Goal: Communication & Community: Ask a question

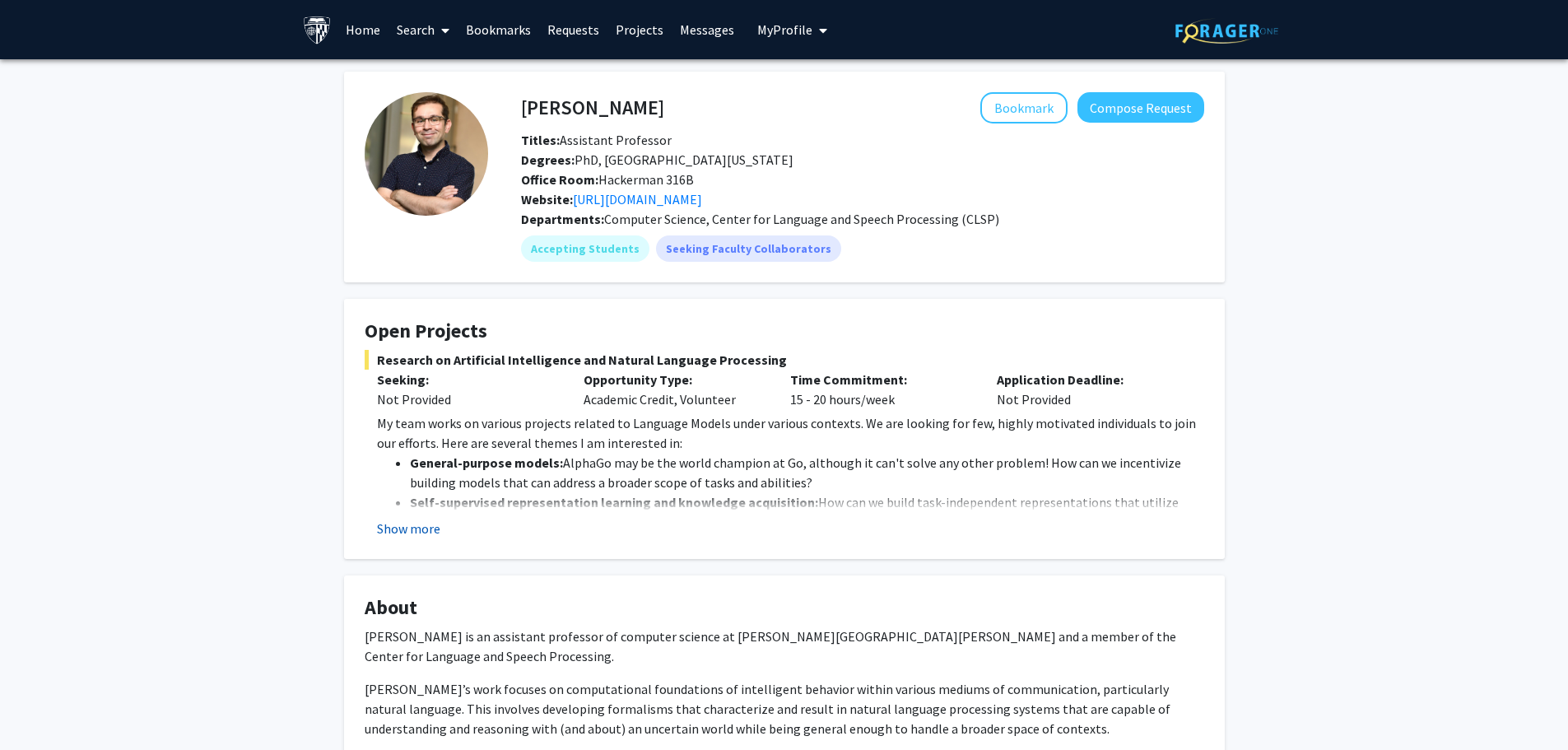
click at [416, 529] on button "Show more" at bounding box center [409, 528] width 64 height 19
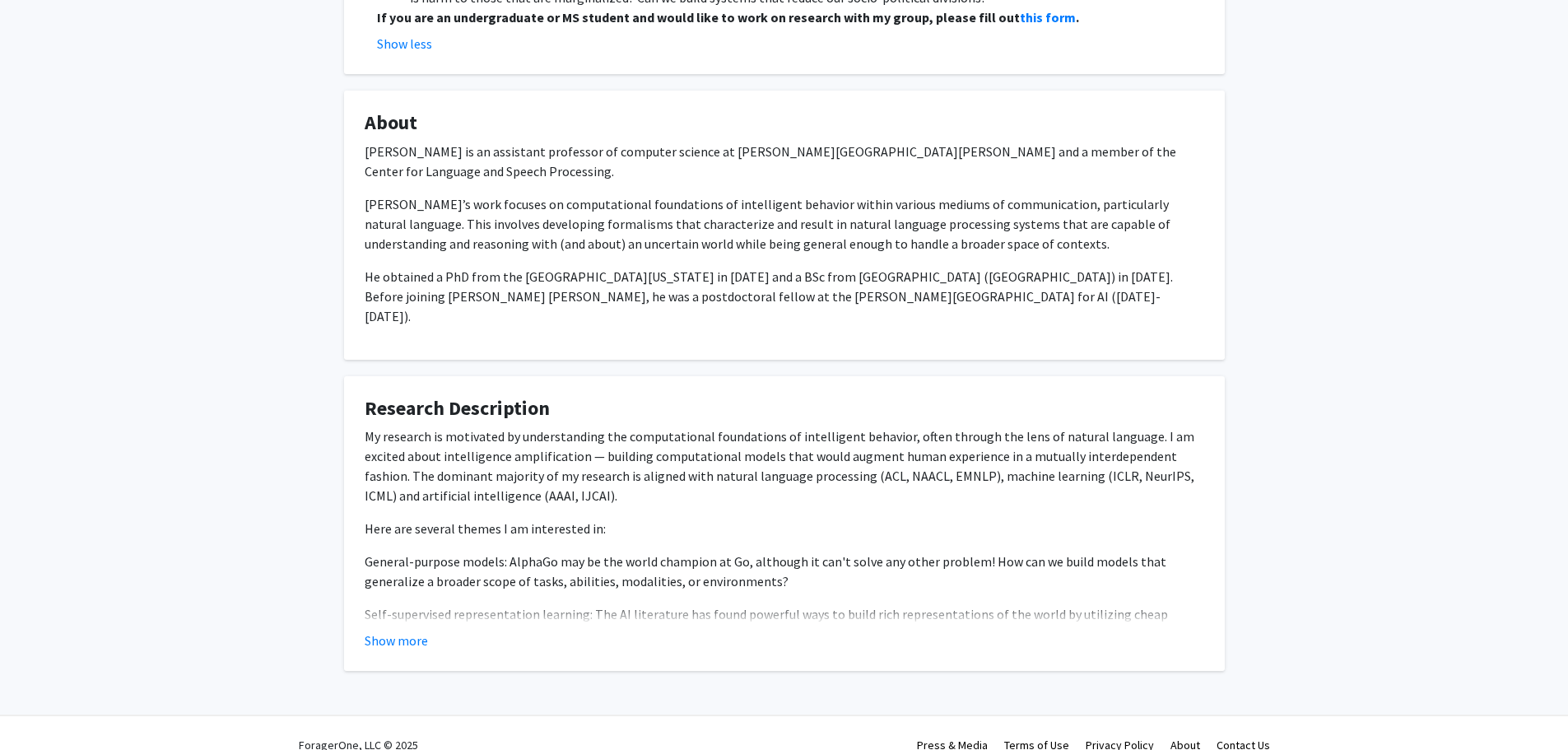
scroll to position [686, 0]
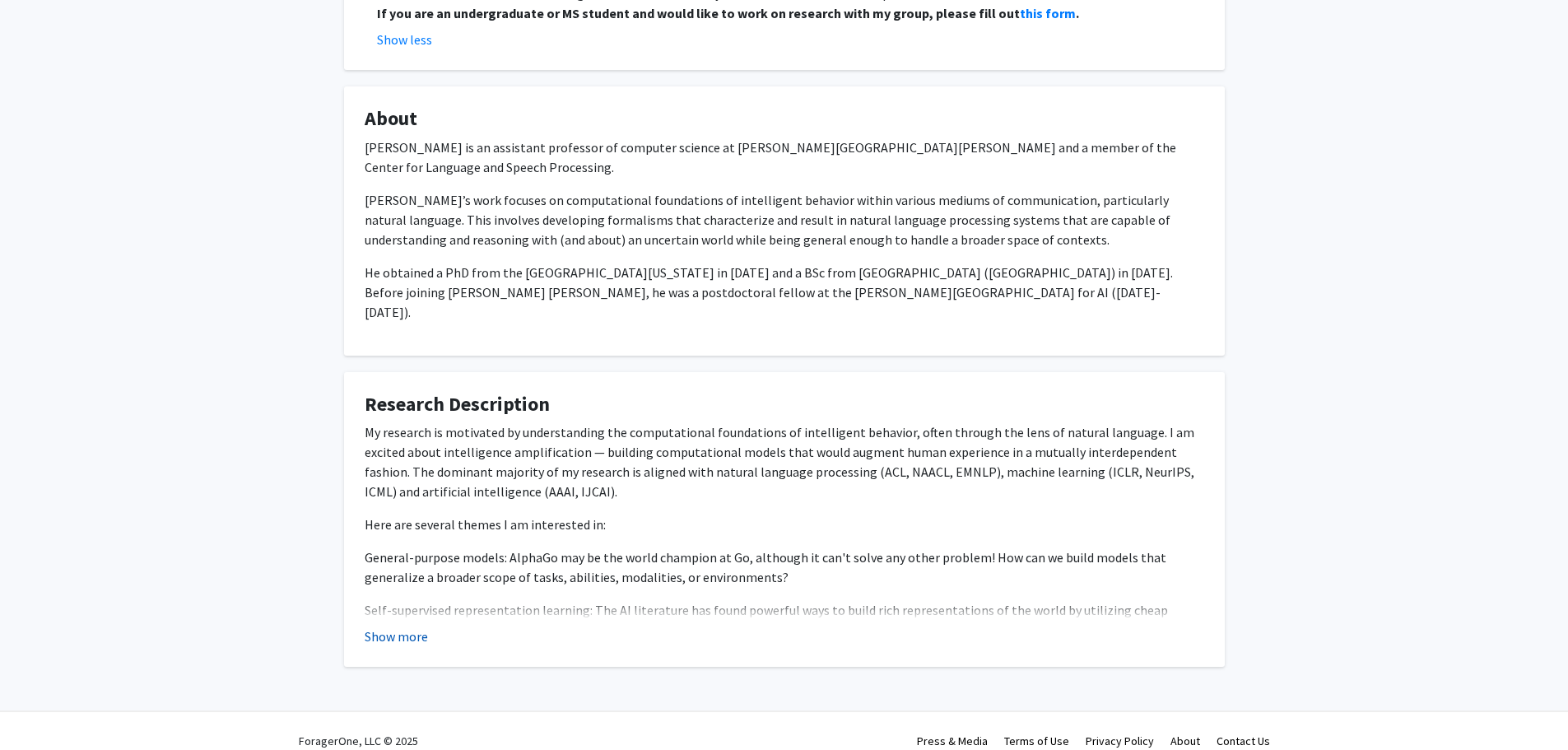
click at [395, 626] on button "Show more" at bounding box center [397, 636] width 64 height 19
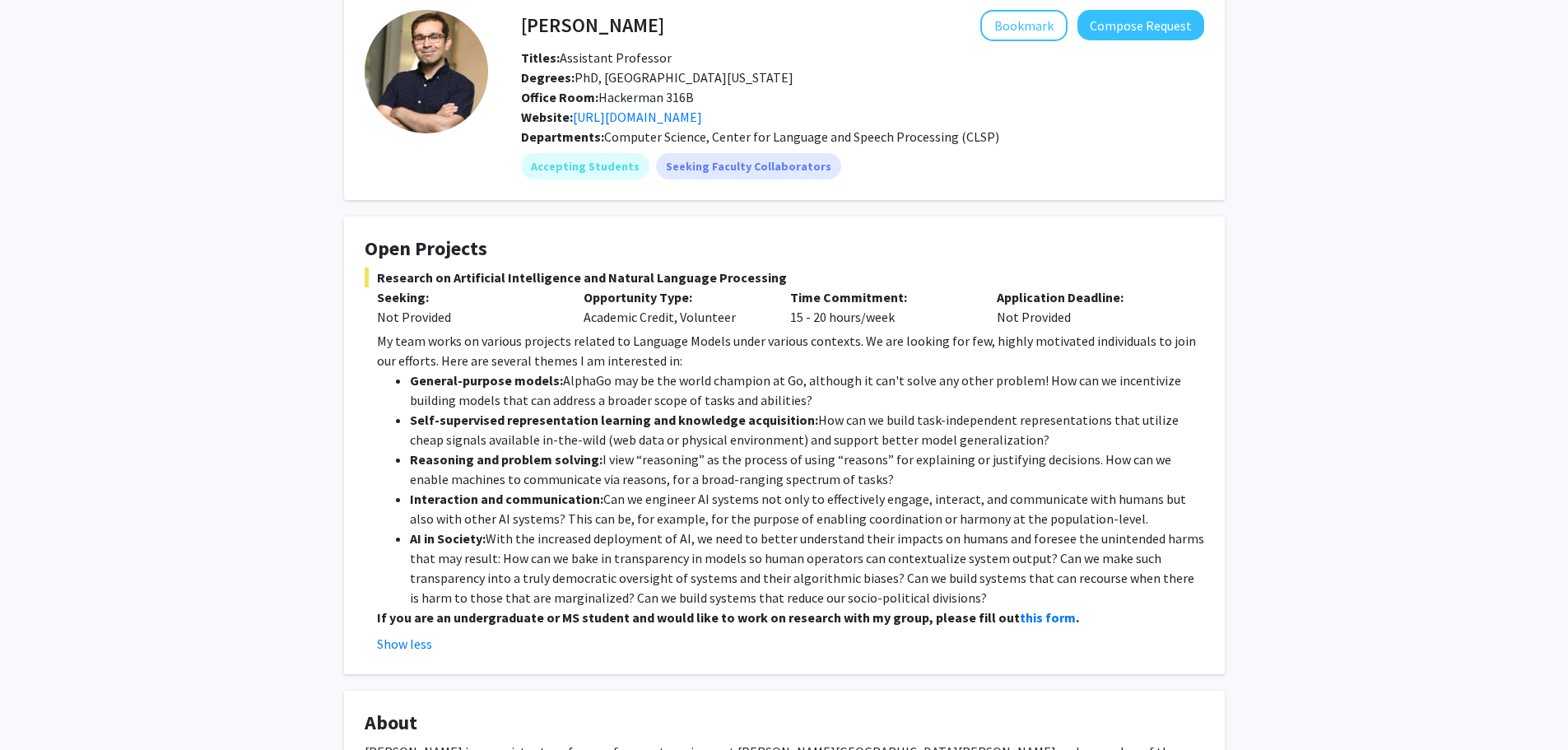
scroll to position [165, 0]
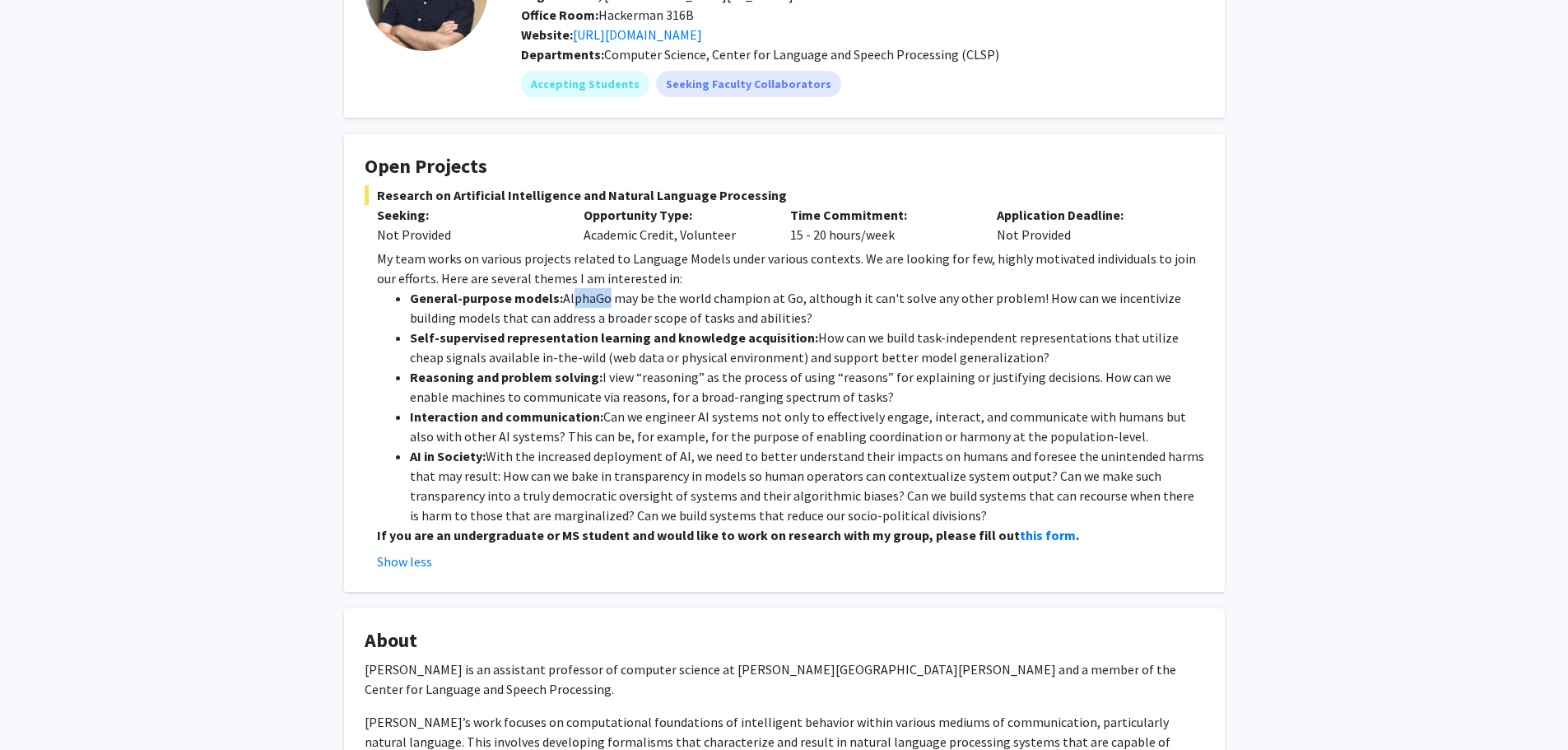
drag, startPoint x: 567, startPoint y: 293, endPoint x: 601, endPoint y: 307, distance: 36.8
click at [601, 307] on li "General-purpose models: AlphaGo may be the world champion at Go, although it ca…" at bounding box center [807, 308] width 794 height 40
drag, startPoint x: 548, startPoint y: 298, endPoint x: 588, endPoint y: 301, distance: 40.1
click at [588, 301] on li "General-purpose models: AlphaGo may be the world champion at Go, although it ca…" at bounding box center [807, 308] width 794 height 40
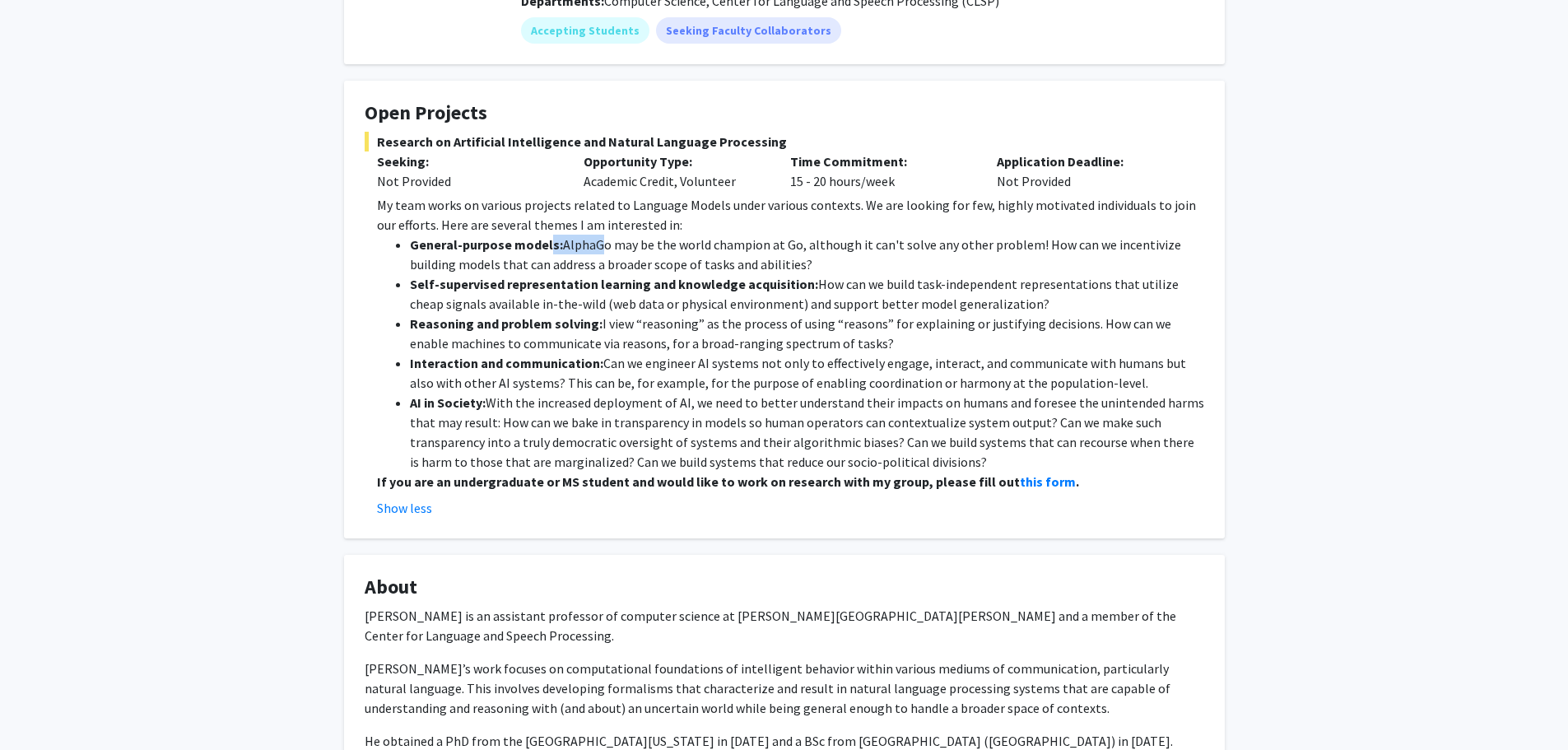
scroll to position [247, 0]
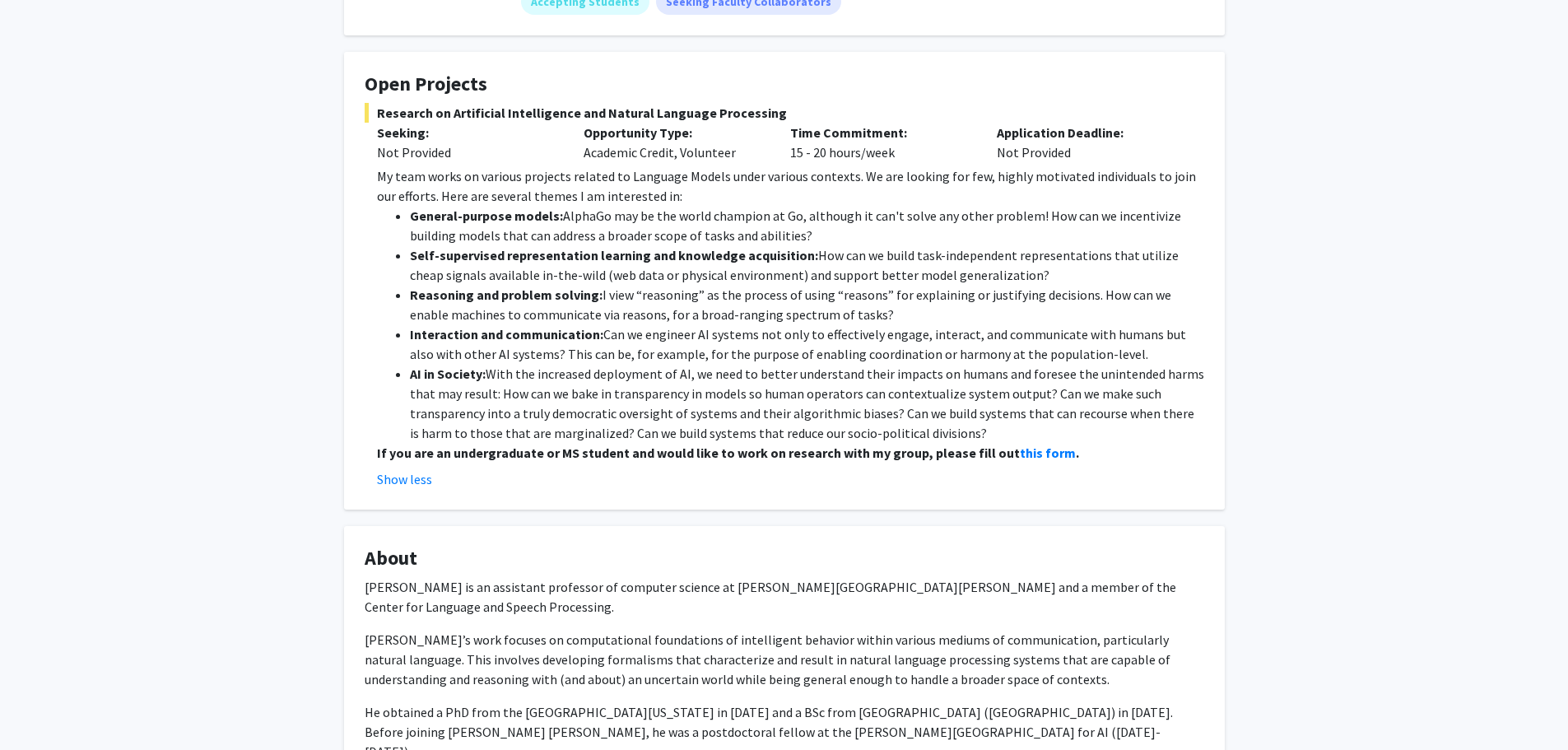
click at [729, 289] on li "Reasoning and problem solving: I view “reasoning” as the process of using “reas…" at bounding box center [807, 304] width 794 height 40
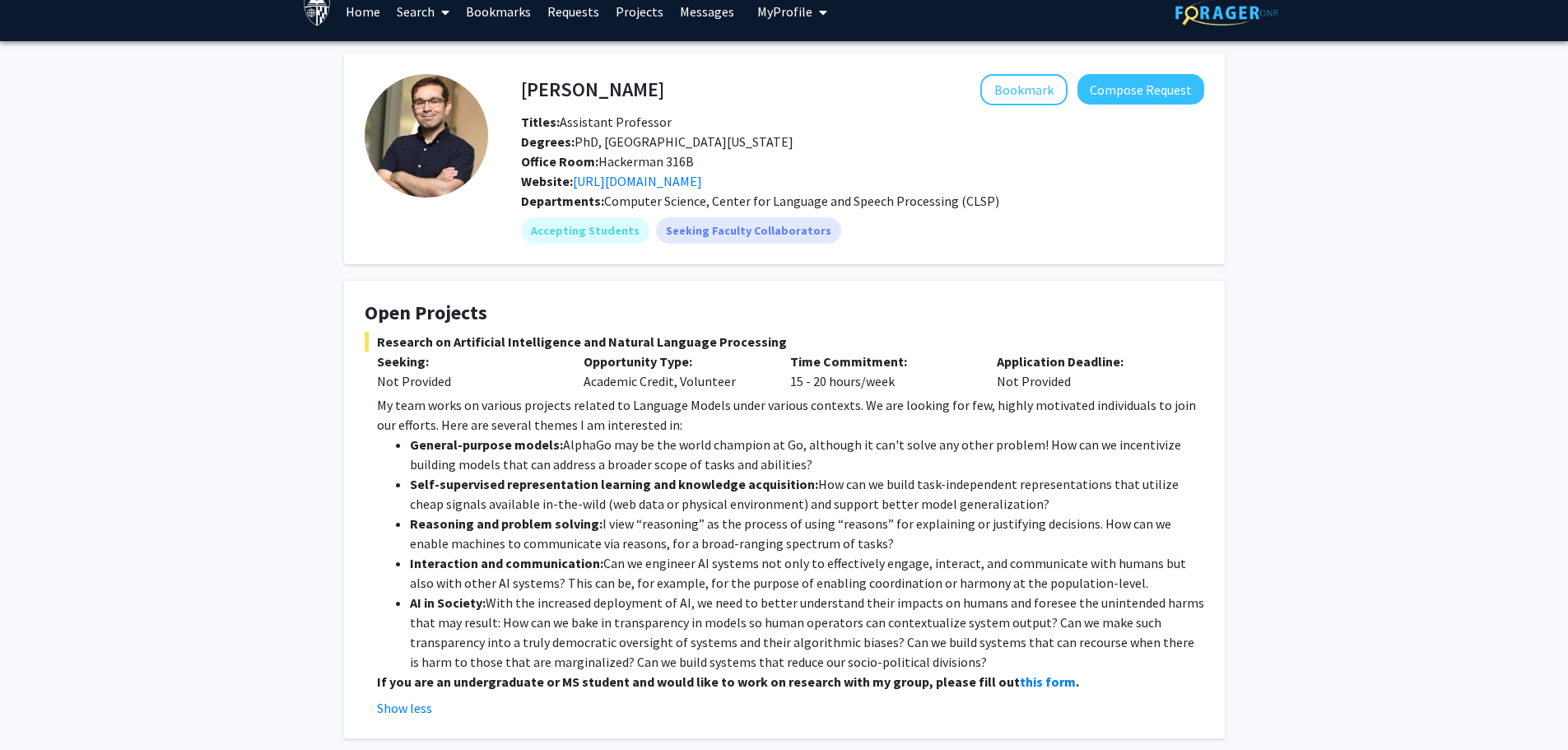
scroll to position [0, 0]
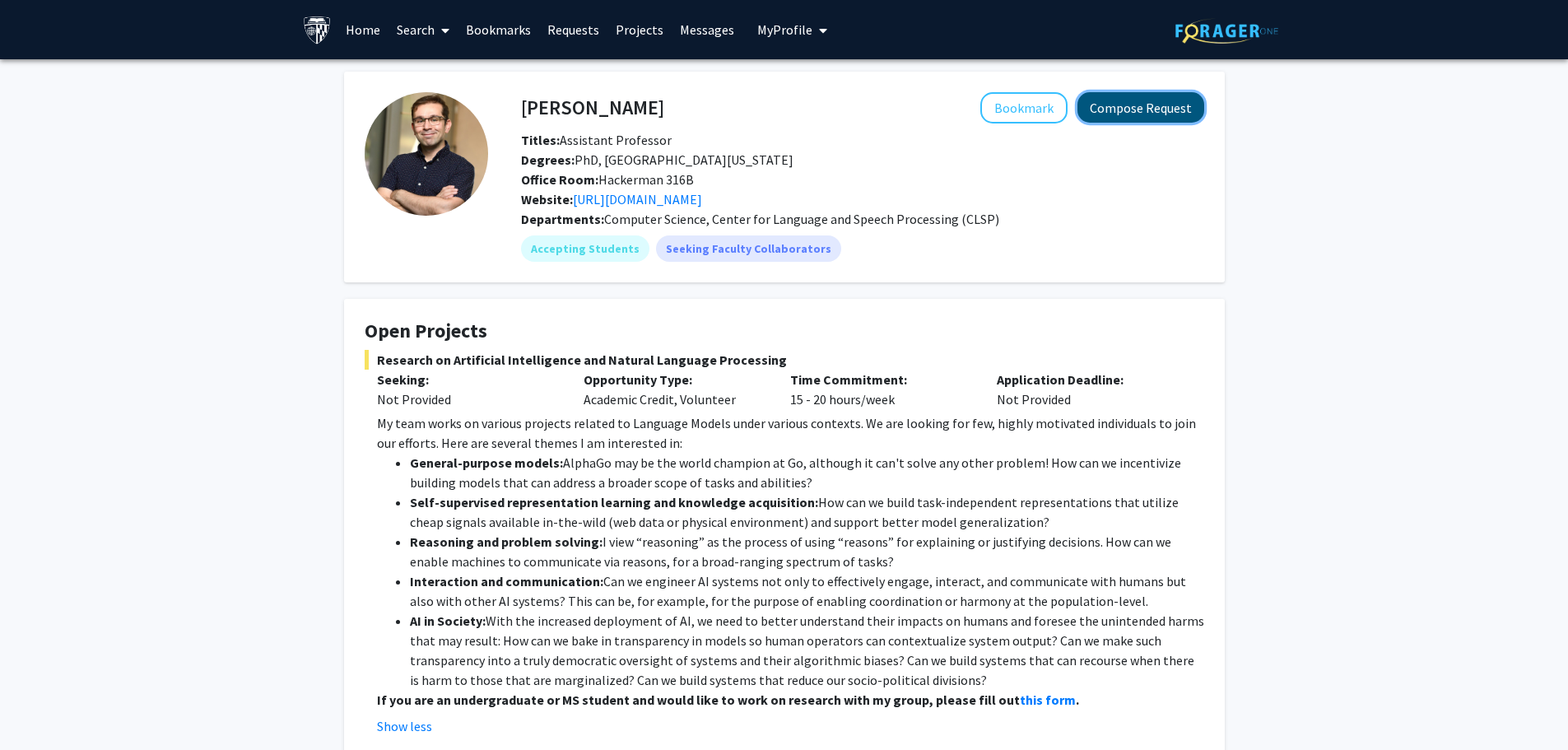
click at [1153, 107] on button "Compose Request" at bounding box center [1140, 106] width 127 height 30
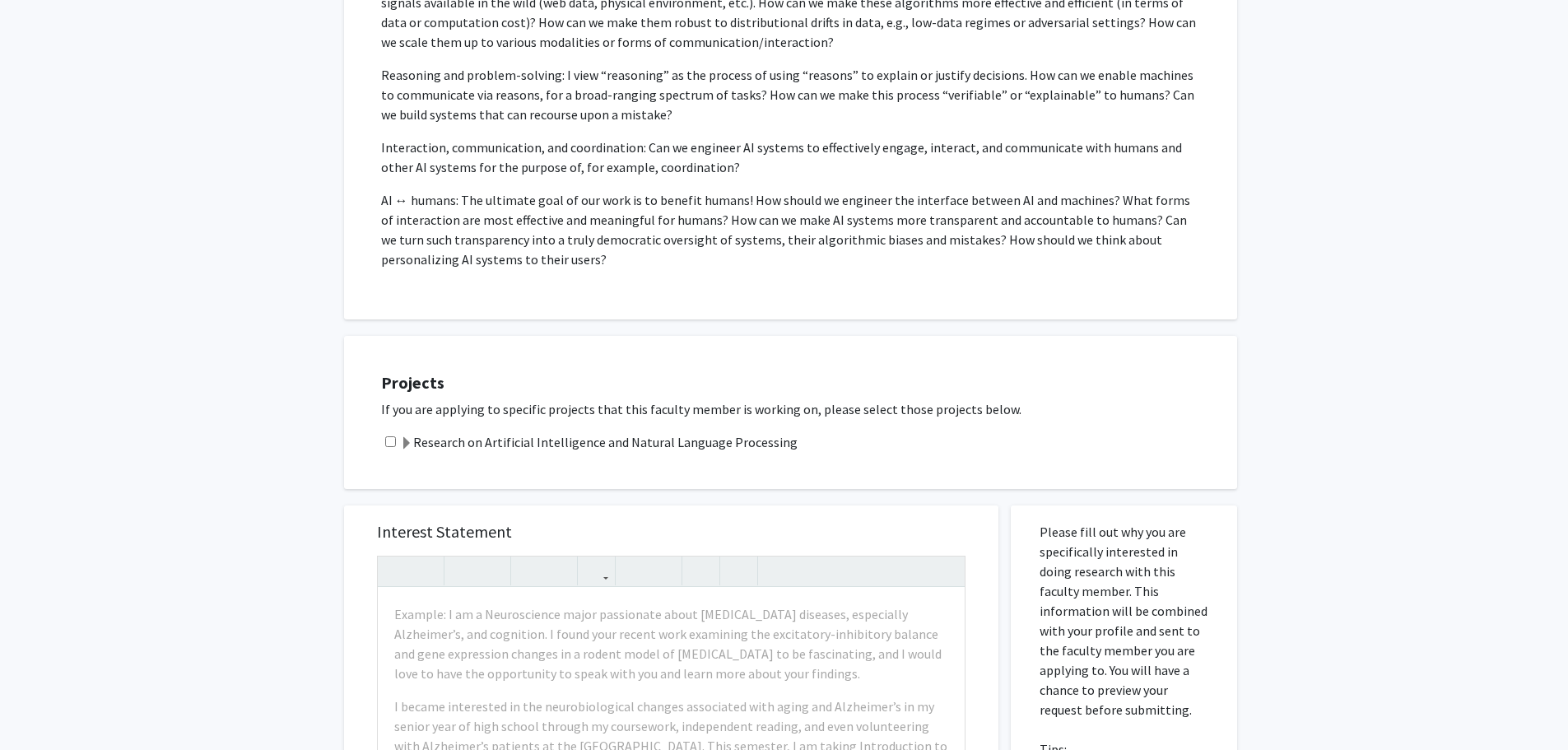
scroll to position [494, 0]
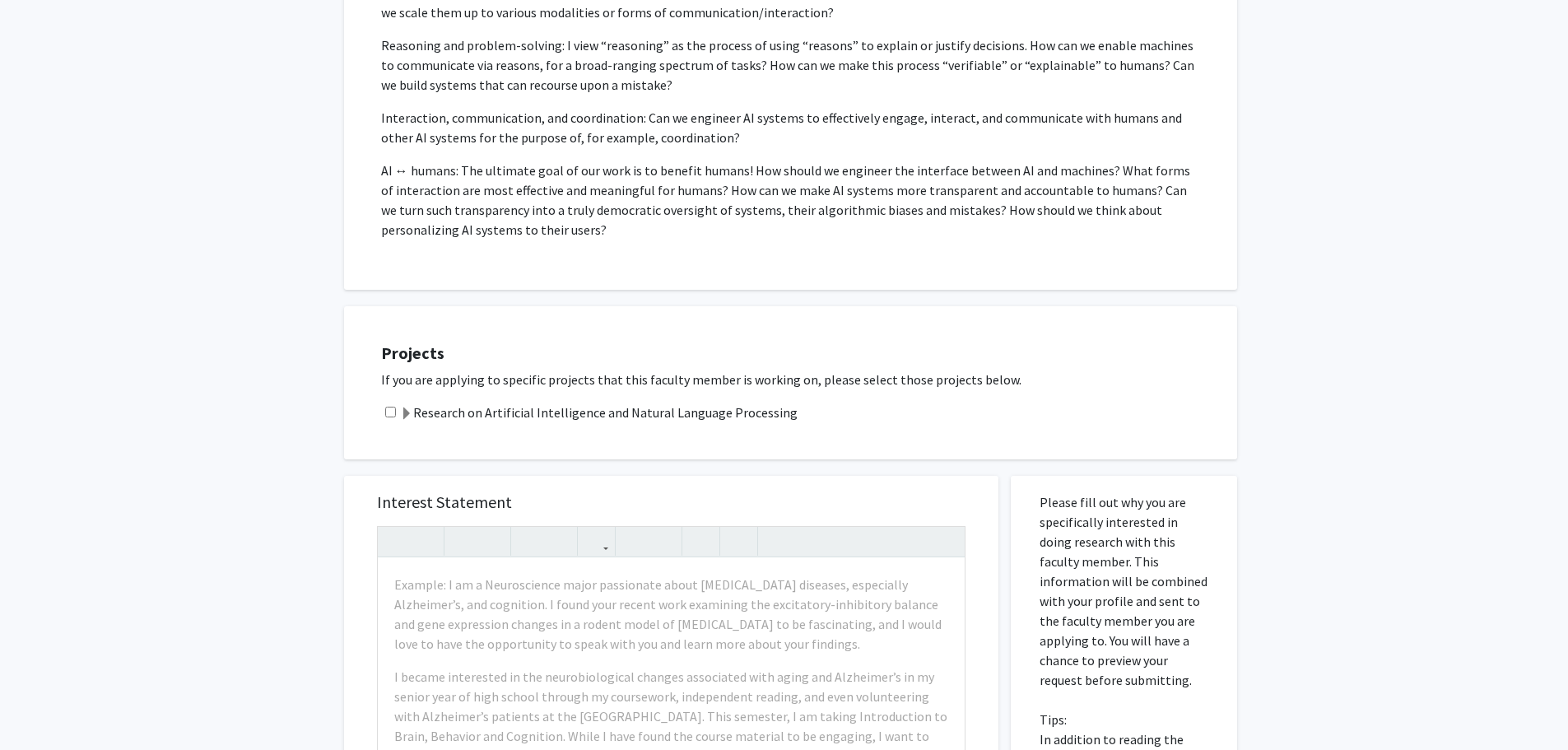
click at [405, 411] on span at bounding box center [406, 414] width 14 height 14
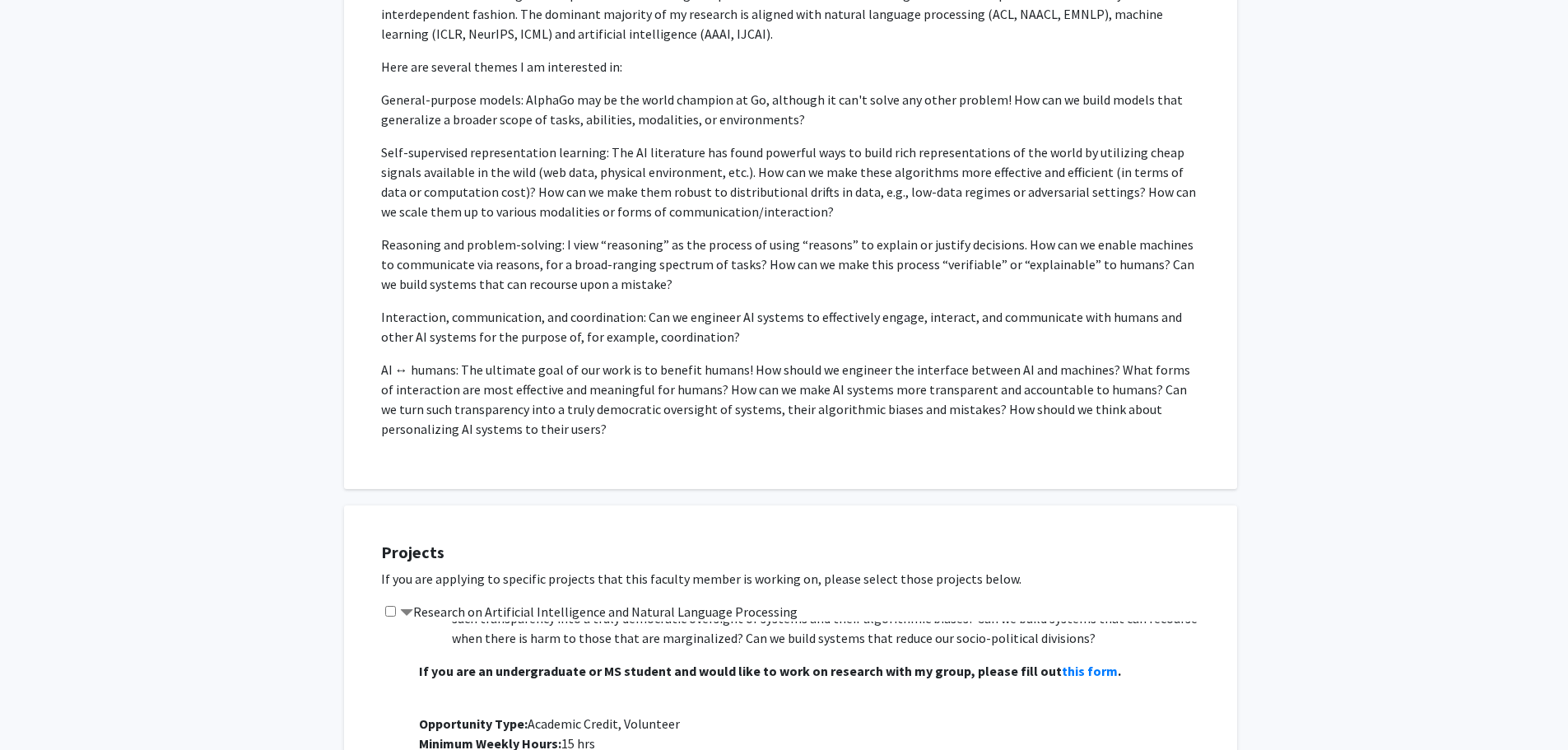
scroll to position [82, 0]
